Goal: Check status: Check status

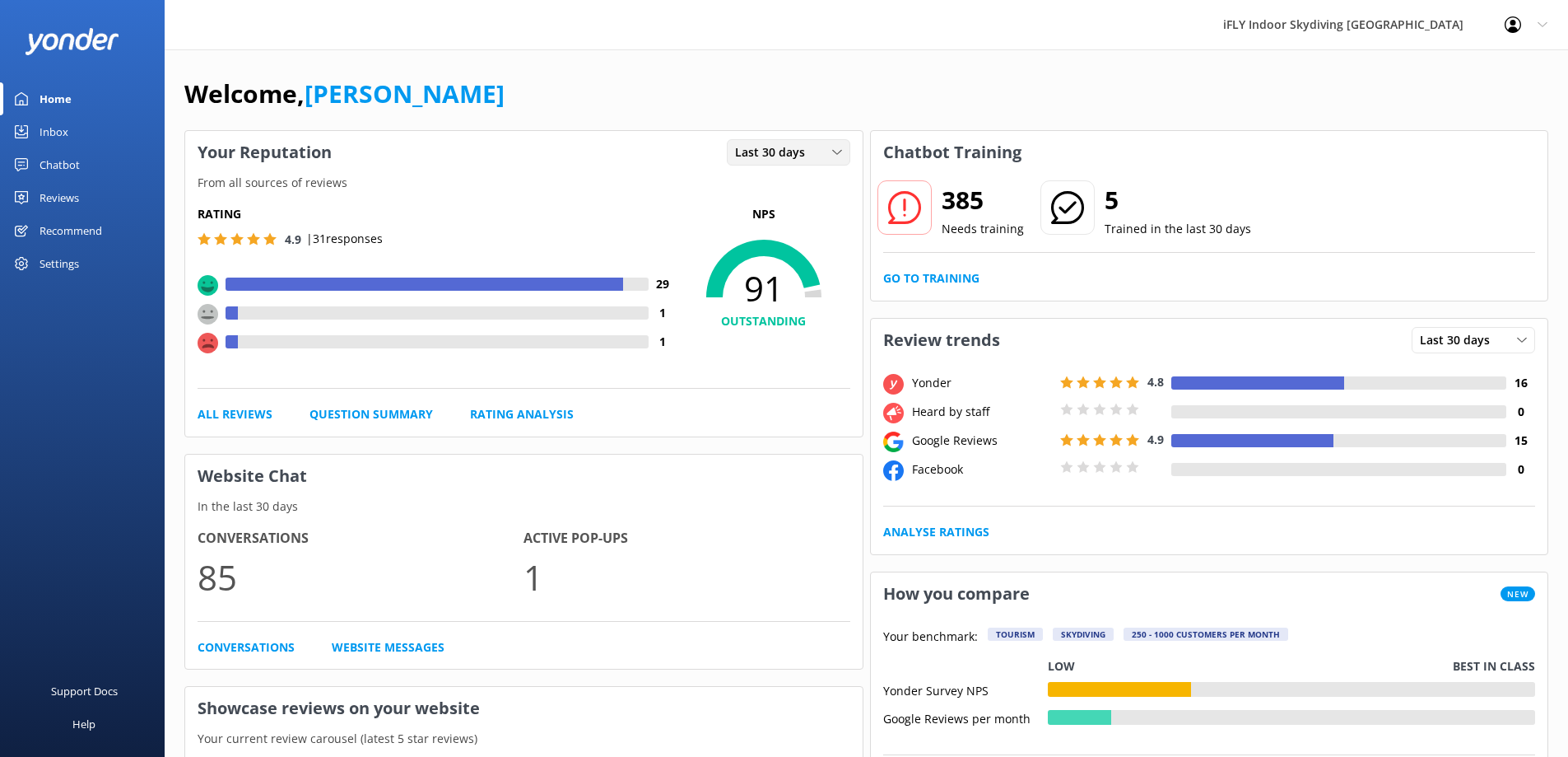
click at [816, 161] on div "Last 30 days" at bounding box center [789, 152] width 115 height 19
click at [809, 173] on link "Last 7 days" at bounding box center [801, 186] width 147 height 33
